Goal: Information Seeking & Learning: Find specific fact

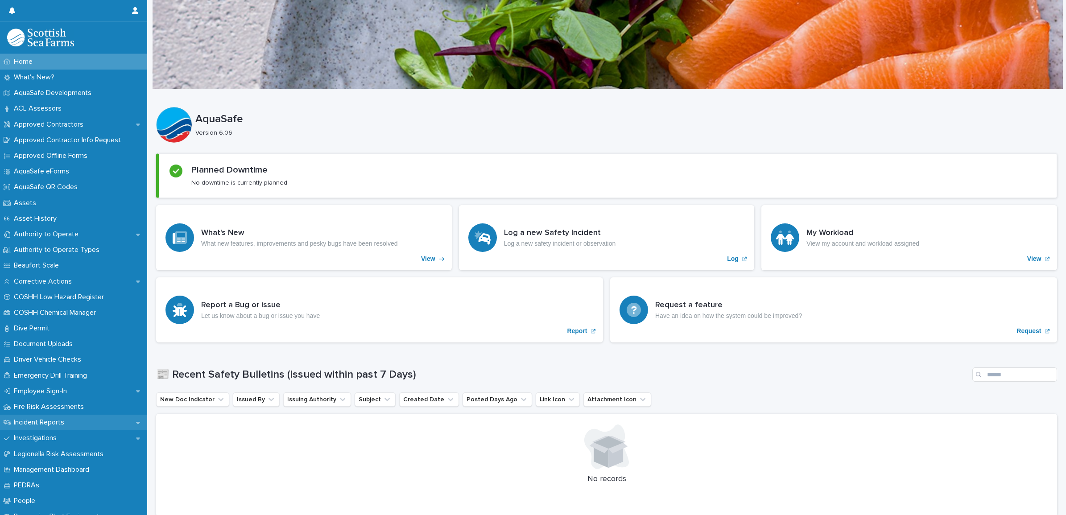
click at [47, 420] on p "Incident Reports" at bounding box center [40, 422] width 61 height 8
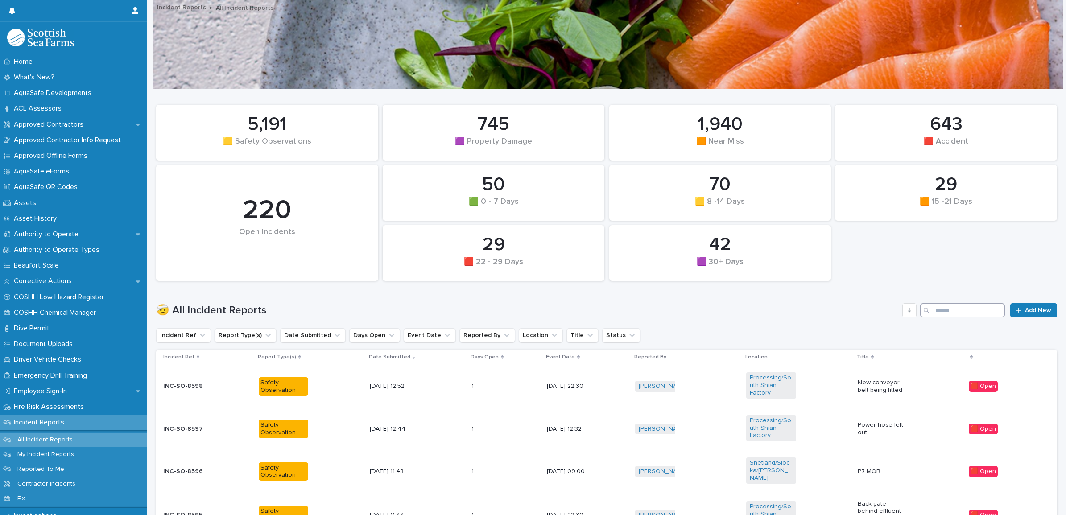
click at [942, 311] on input "Search" at bounding box center [962, 310] width 85 height 14
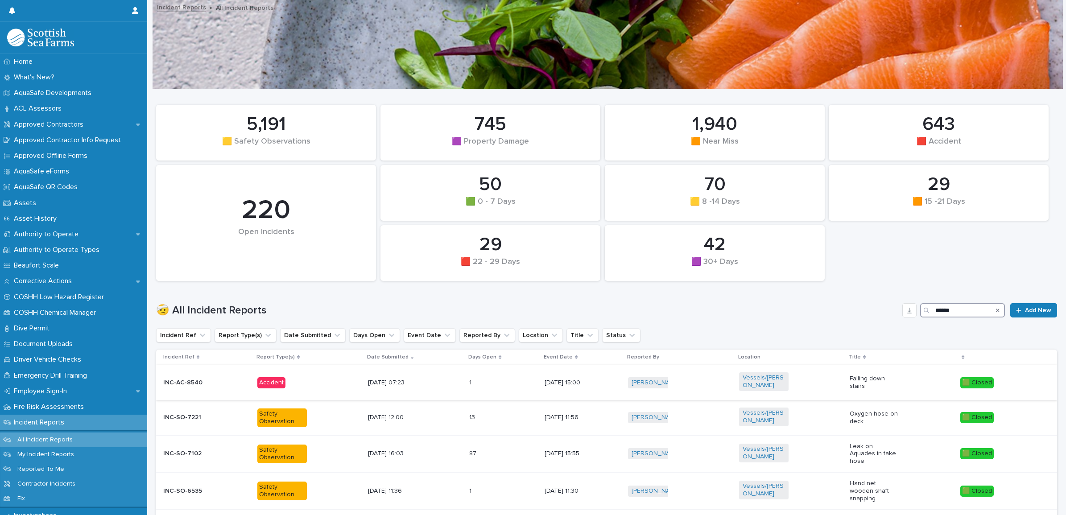
type input "******"
click at [503, 382] on div "1 1" at bounding box center [503, 382] width 68 height 15
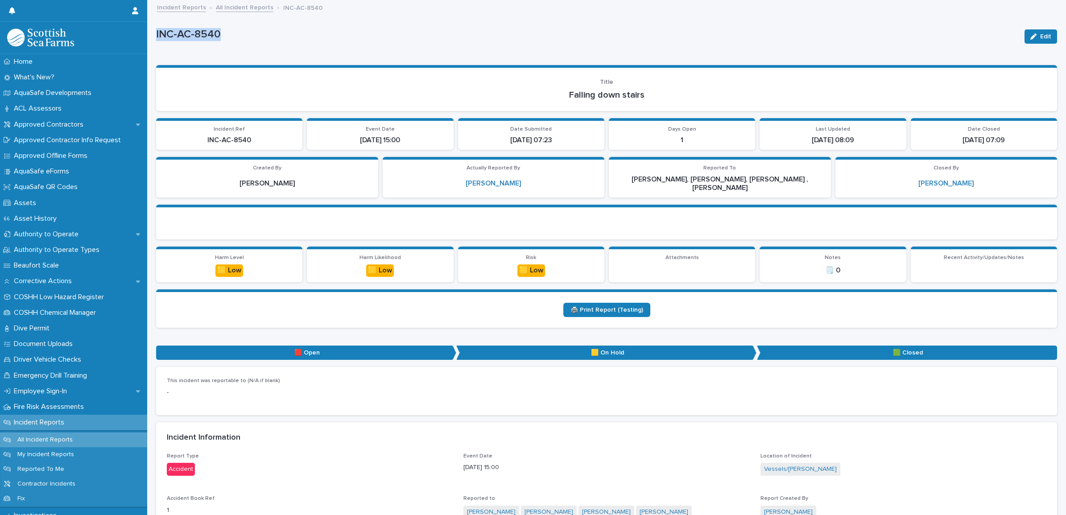
drag, startPoint x: 157, startPoint y: 36, endPoint x: 223, endPoint y: 39, distance: 66.5
click at [223, 39] on p "INC-AC-8540" at bounding box center [586, 34] width 861 height 13
drag, startPoint x: 223, startPoint y: 39, endPoint x: 214, endPoint y: 36, distance: 8.9
copy p "INC-AC-8540"
click at [170, 6] on link "Incident Reports" at bounding box center [181, 7] width 49 height 10
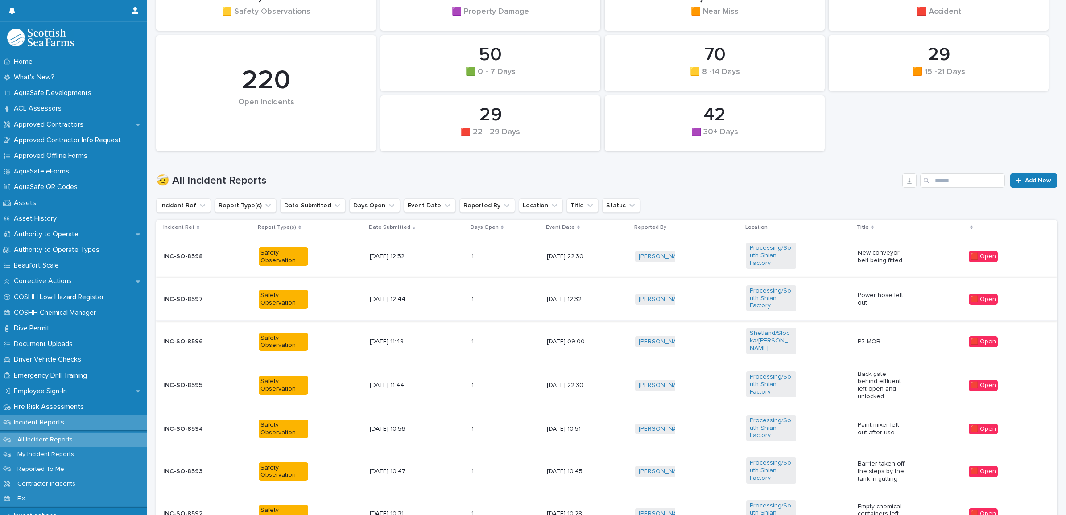
scroll to position [111, 0]
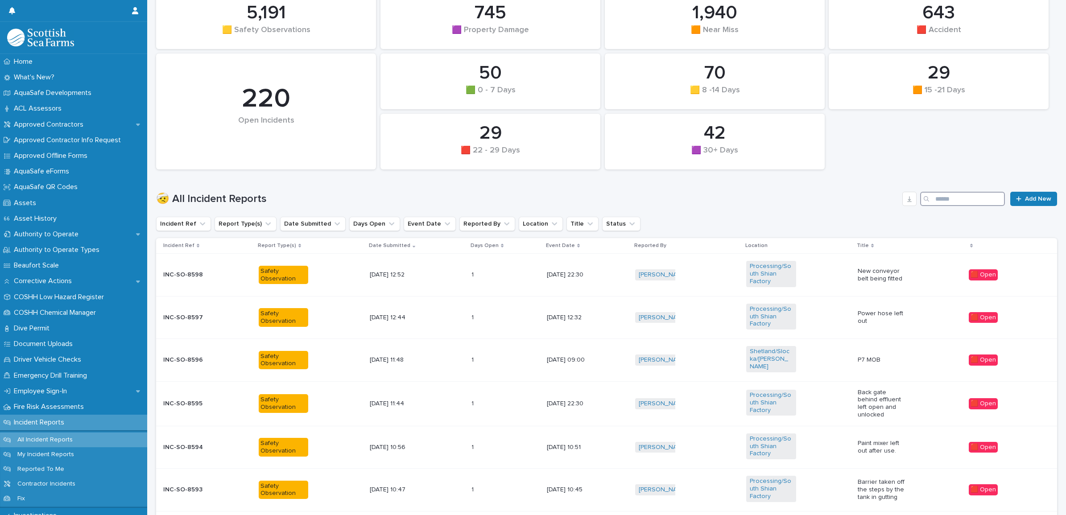
click at [949, 199] on input "Search" at bounding box center [962, 199] width 85 height 14
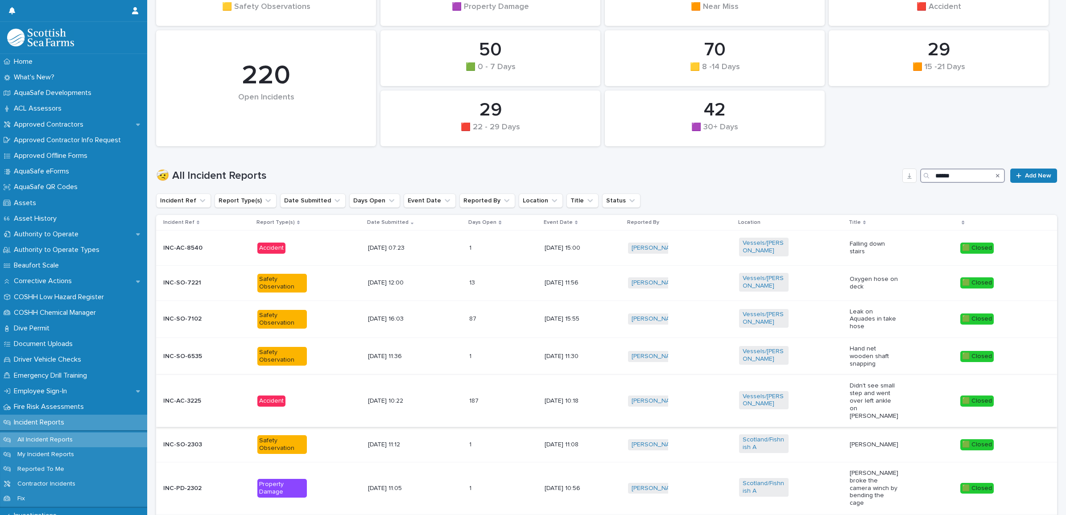
scroll to position [167, 0]
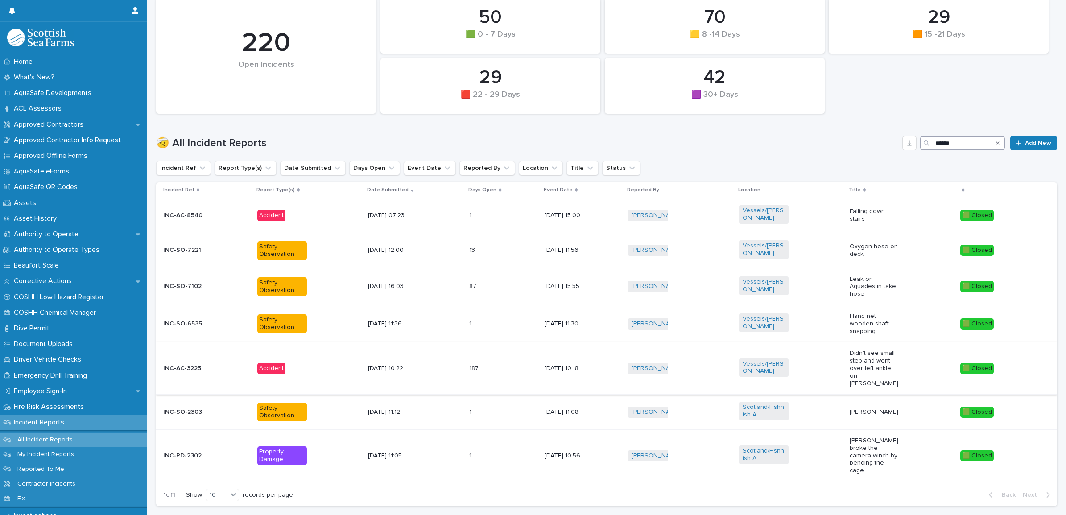
type input "******"
click at [494, 364] on div "187 187" at bounding box center [503, 368] width 68 height 15
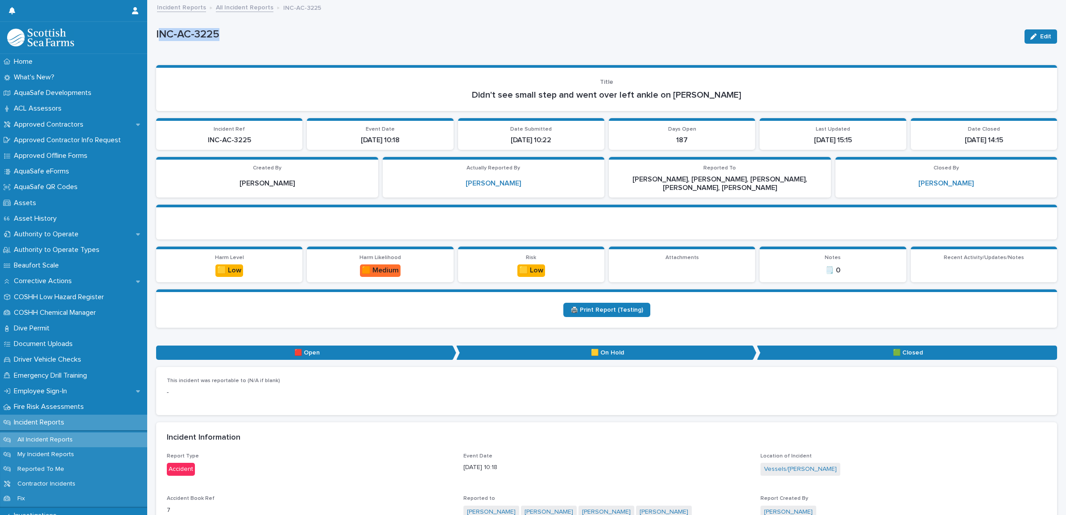
drag, startPoint x: 157, startPoint y: 34, endPoint x: 230, endPoint y: 30, distance: 72.8
click at [230, 30] on p "INC-AC-3225" at bounding box center [586, 34] width 861 height 13
drag, startPoint x: 230, startPoint y: 30, endPoint x: 223, endPoint y: 33, distance: 7.1
click at [223, 33] on p "INC-AC-3225" at bounding box center [586, 34] width 861 height 13
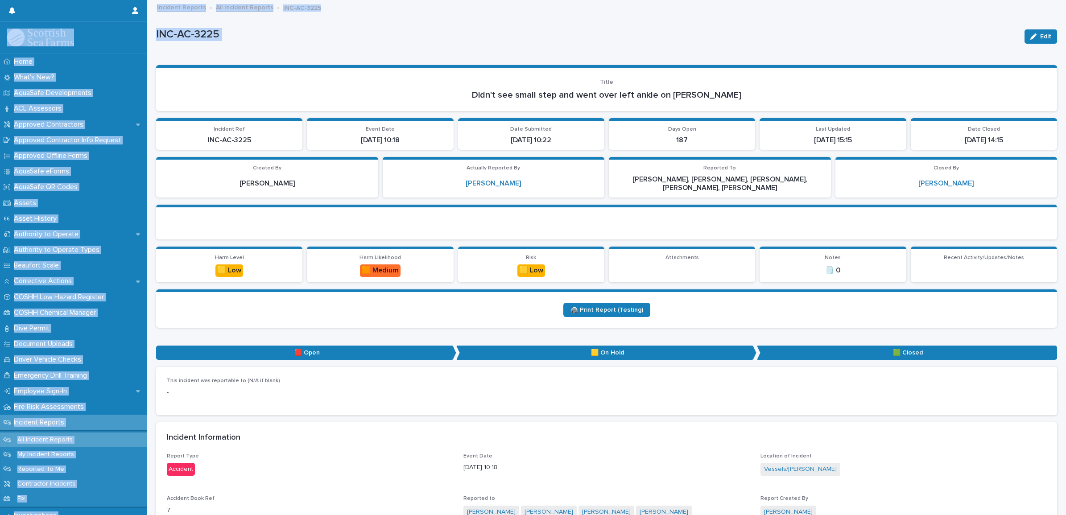
drag, startPoint x: 223, startPoint y: 33, endPoint x: 143, endPoint y: 40, distance: 80.5
click at [228, 36] on p "INC-AC-3225" at bounding box center [586, 34] width 861 height 13
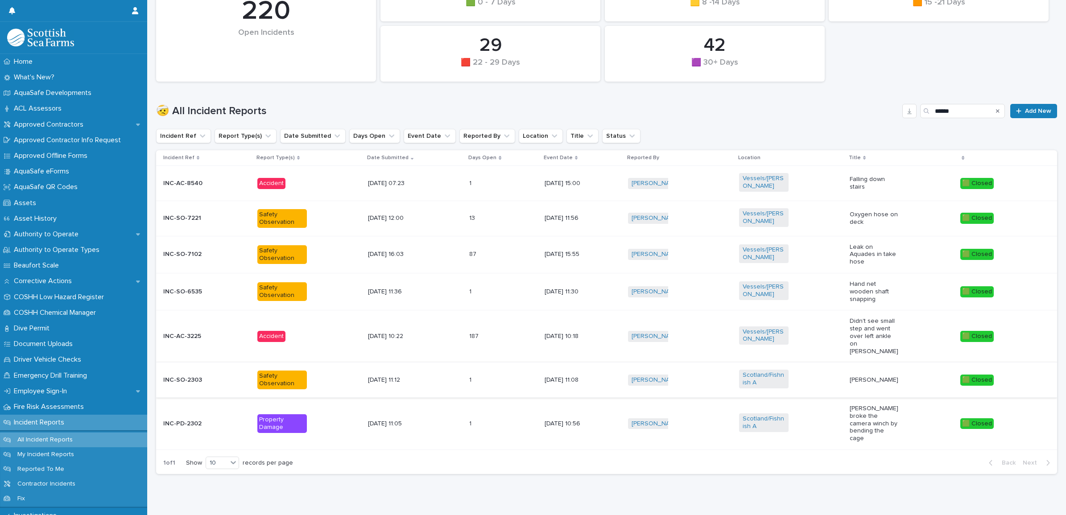
scroll to position [200, 0]
click at [500, 334] on div "187 187" at bounding box center [503, 336] width 68 height 15
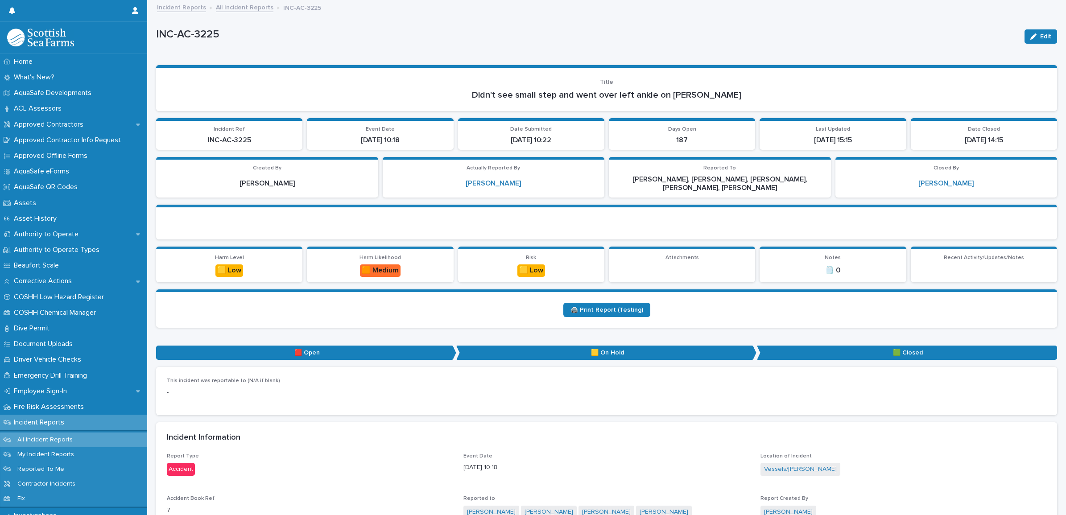
click at [183, 8] on link "Incident Reports" at bounding box center [181, 7] width 49 height 10
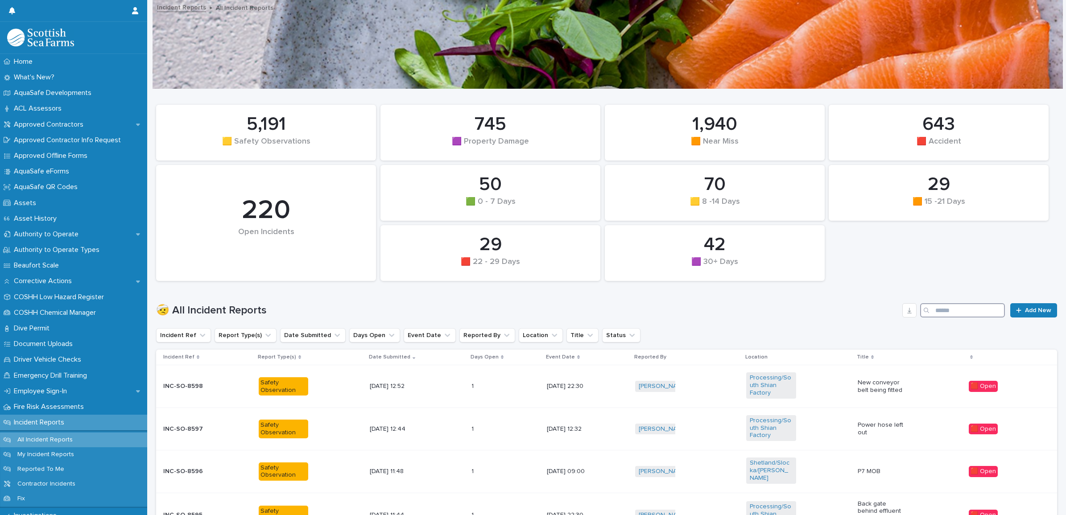
click at [948, 307] on input "Search" at bounding box center [962, 310] width 85 height 14
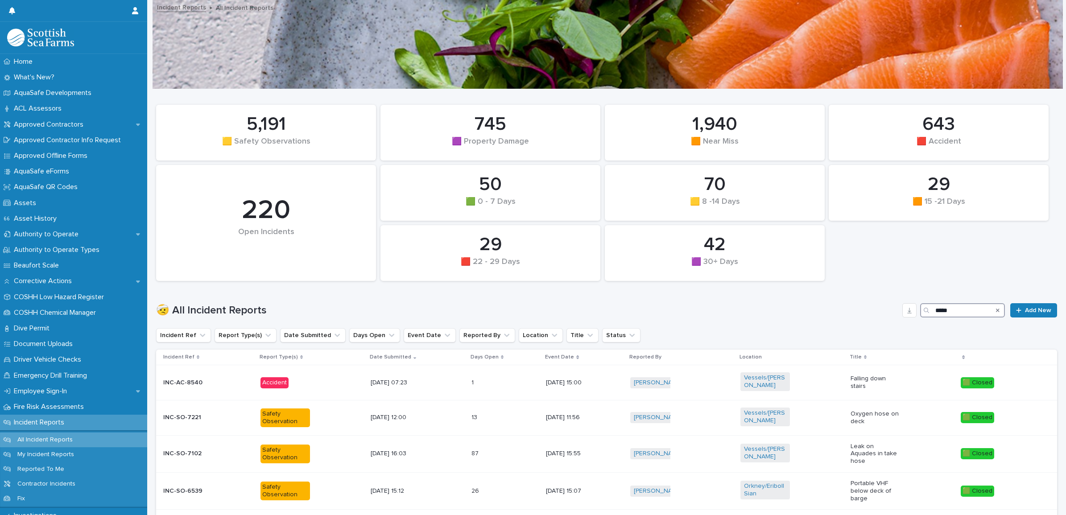
type input "******"
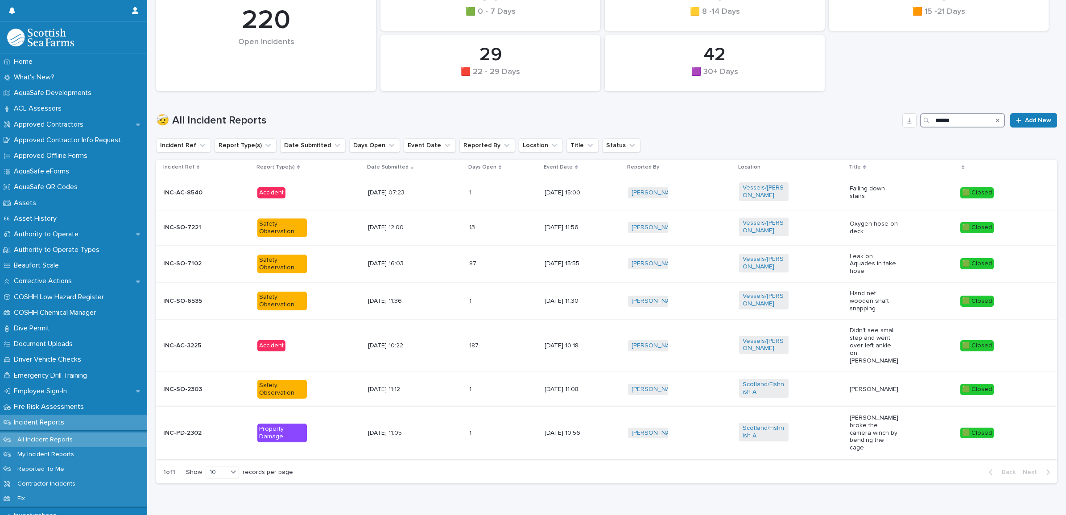
scroll to position [200, 0]
